Goal: Find specific fact: Find specific fact

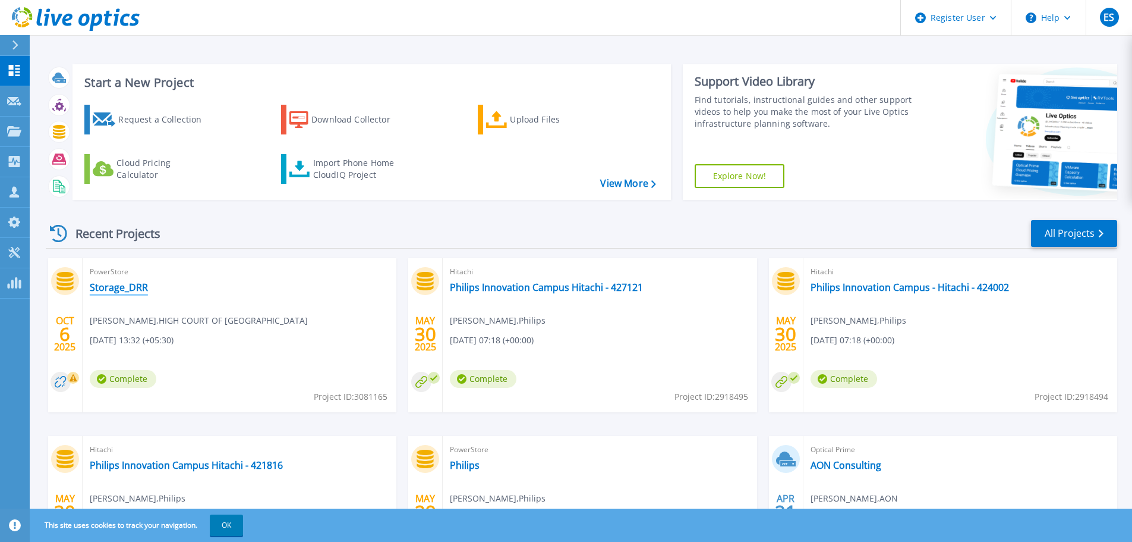
click at [124, 289] on link "Storage_DRR" at bounding box center [119, 287] width 58 height 12
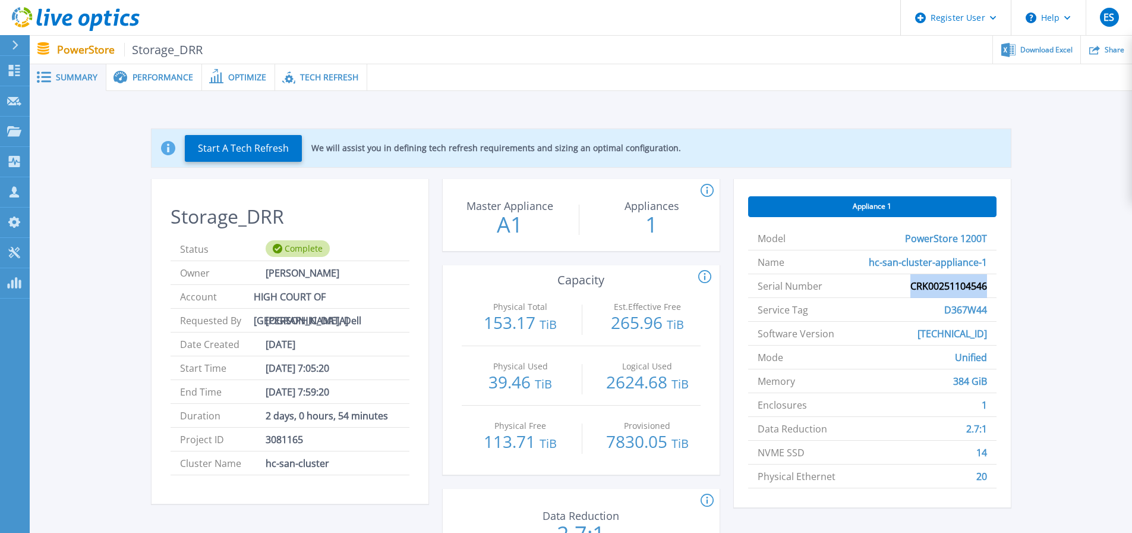
drag, startPoint x: 909, startPoint y: 287, endPoint x: 990, endPoint y: 285, distance: 80.3
click at [990, 285] on li "Serial Number CRK00251104546" at bounding box center [872, 286] width 248 height 24
copy span "CRK00251104546"
